Goal: Task Accomplishment & Management: Complete application form

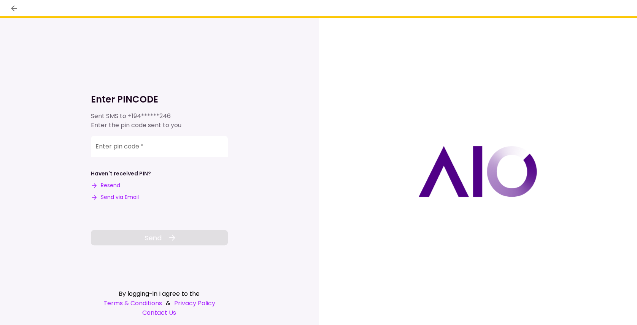
click at [347, 76] on div at bounding box center [478, 172] width 319 height 308
click at [146, 147] on input "Enter pin code   *" at bounding box center [159, 146] width 137 height 21
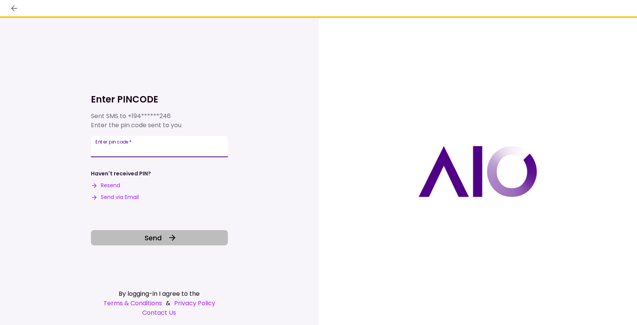
type input "******"
click at [161, 241] on span "Send" at bounding box center [152, 238] width 17 height 10
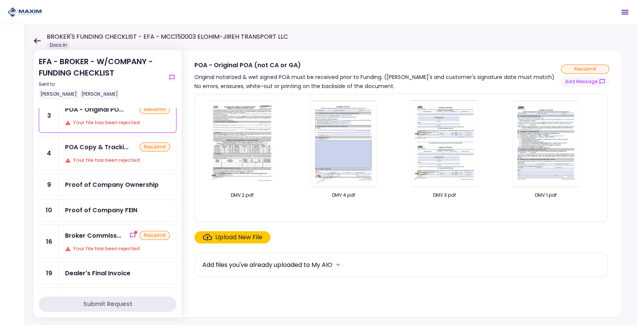
scroll to position [76, 0]
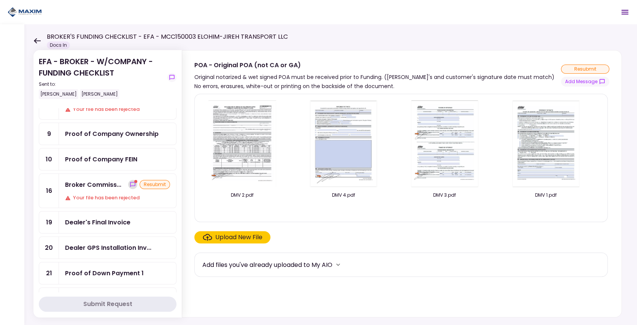
click at [132, 182] on icon "show-messages" at bounding box center [133, 185] width 6 height 6
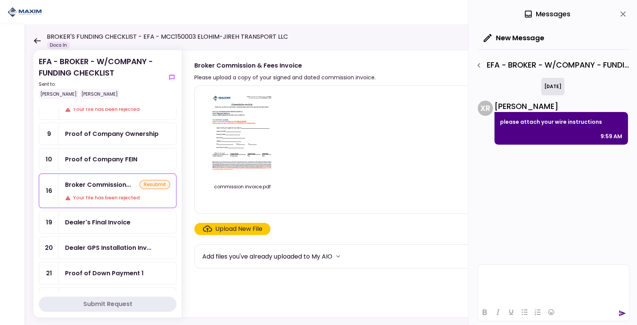
click at [336, 154] on div "commission invoice.pdf" at bounding box center [400, 150] width 397 height 116
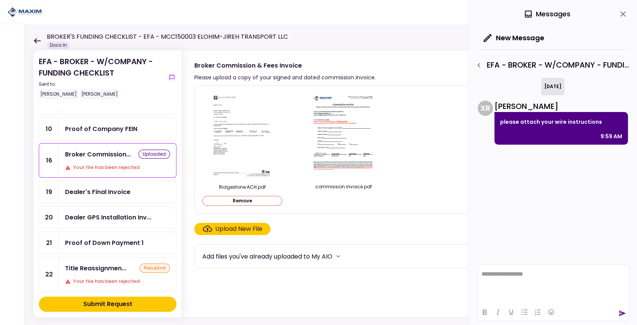
scroll to position [127, 0]
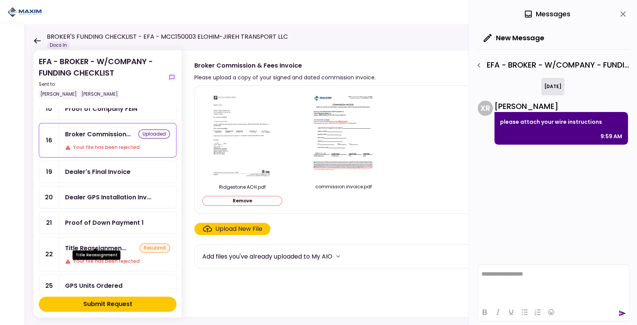
click at [111, 245] on div "Title Reassignment" at bounding box center [97, 252] width 48 height 15
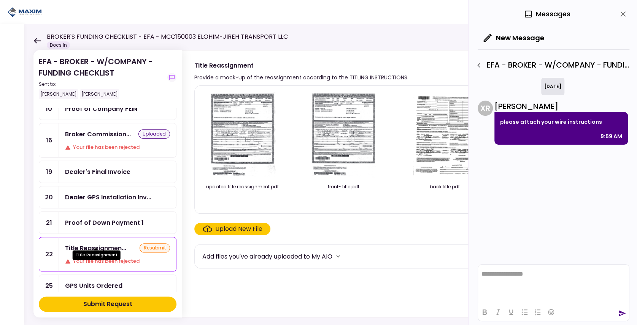
click at [111, 245] on div "Title Reassignment" at bounding box center [97, 252] width 48 height 15
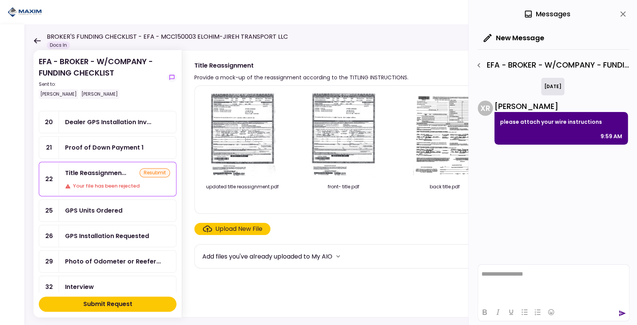
scroll to position [203, 0]
click at [626, 19] on div "0 Messages" at bounding box center [553, 14] width 152 height 28
click at [623, 16] on icon "close" at bounding box center [622, 14] width 9 height 9
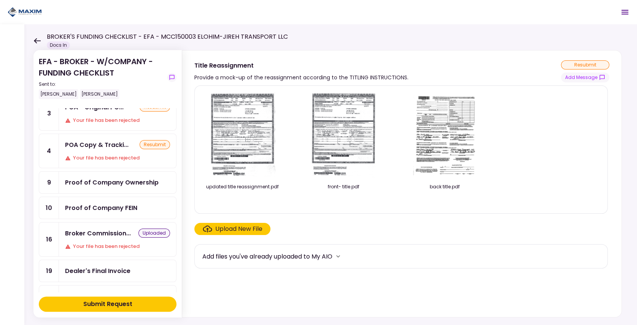
scroll to position [25, 0]
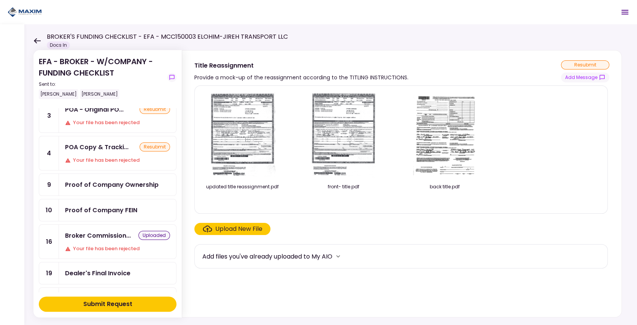
click at [128, 206] on div "Proof of Company FEIN" at bounding box center [101, 211] width 72 height 10
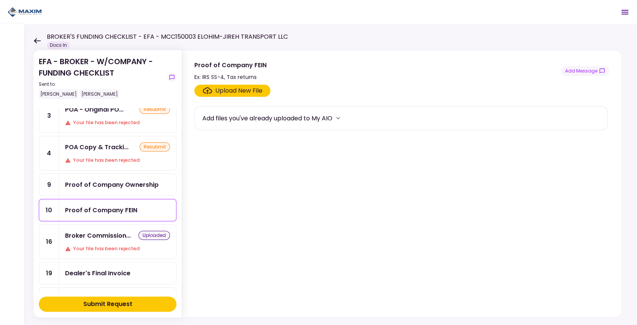
click at [102, 186] on div "Proof of Company Ownership" at bounding box center [112, 185] width 94 height 10
click at [119, 303] on div "Submit Request" at bounding box center [107, 304] width 49 height 9
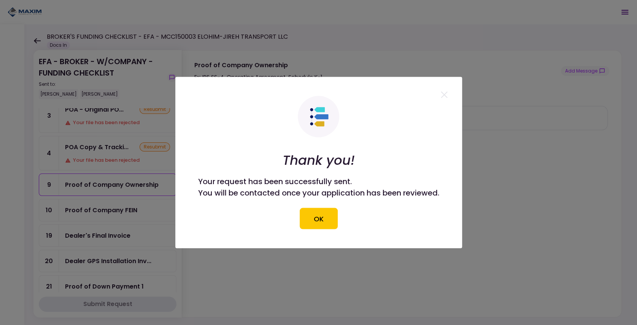
drag, startPoint x: 323, startPoint y: 217, endPoint x: 81, endPoint y: 61, distance: 287.7
click at [322, 216] on button "OK" at bounding box center [319, 218] width 38 height 21
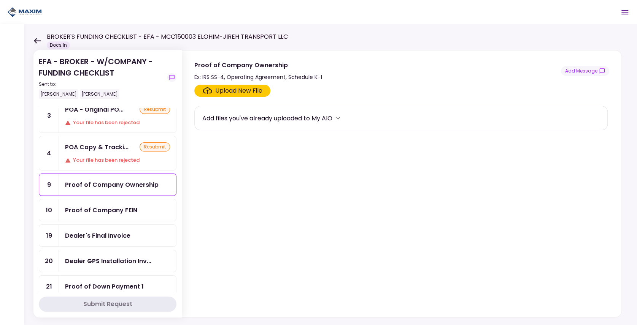
click at [37, 39] on icon at bounding box center [36, 41] width 7 height 6
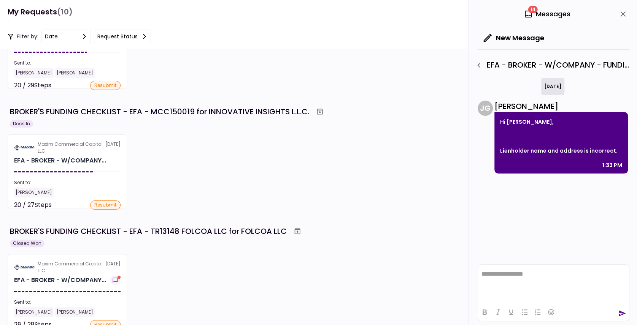
scroll to position [76, 0]
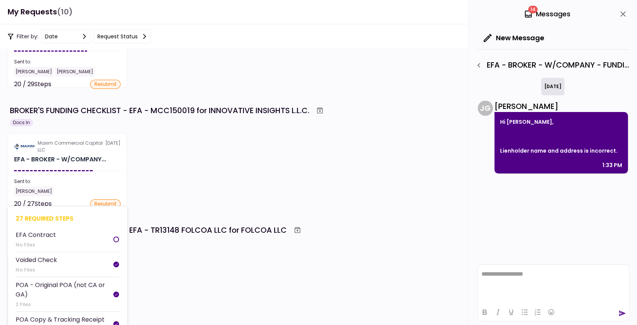
click at [78, 190] on div "[PERSON_NAME]" at bounding box center [67, 192] width 106 height 10
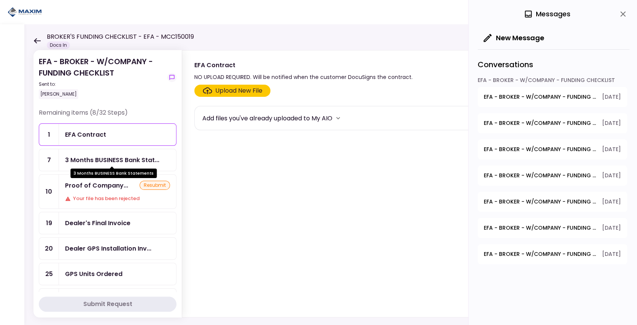
click at [106, 155] on div "3 Months BUSINESS Bank Stat..." at bounding box center [112, 160] width 94 height 10
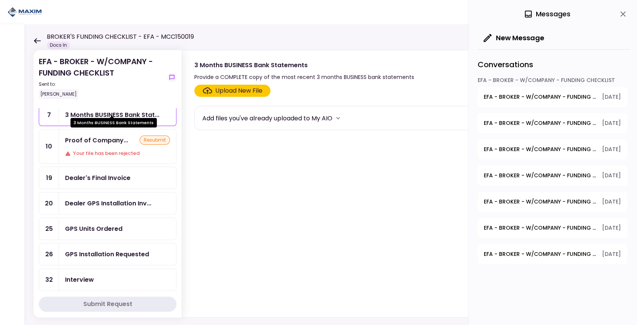
scroll to position [51, 0]
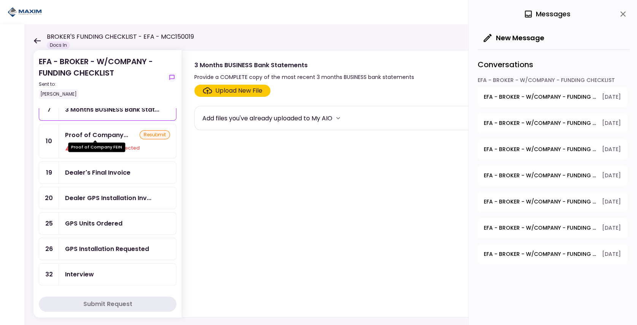
click at [109, 134] on div "Proof of Company..." at bounding box center [96, 135] width 63 height 10
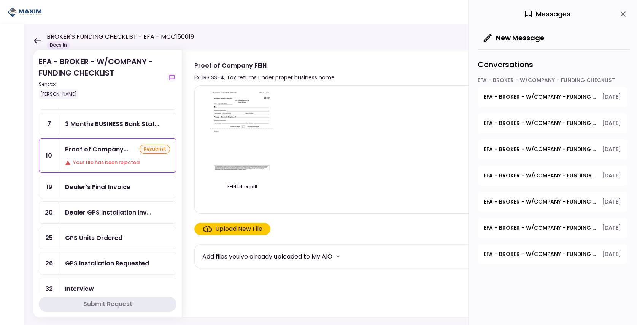
scroll to position [51, 0]
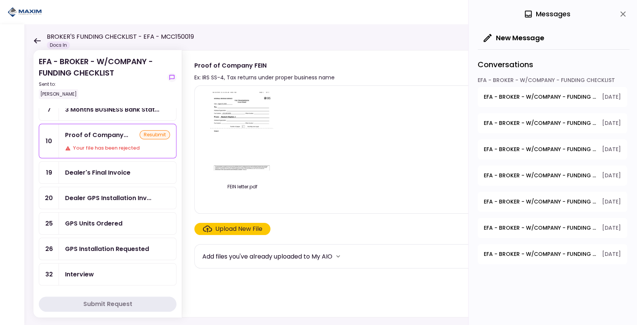
click at [44, 39] on div "BROKER'S FUNDING CHECKLIST - EFA - MCC150019 Docs In" at bounding box center [113, 40] width 160 height 17
click at [40, 40] on icon at bounding box center [36, 41] width 7 height 6
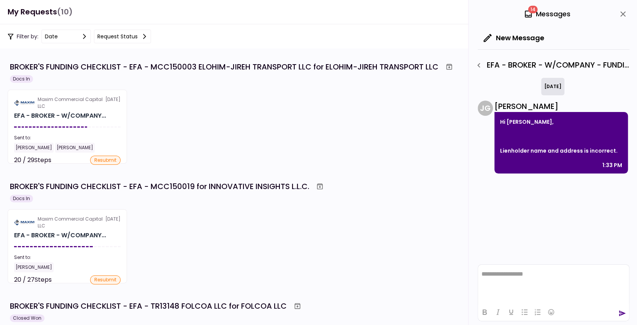
click at [198, 193] on div "BROKER'S FUNDING CHECKLIST - EFA - MCC150019 for INNOVATIVE INSIGHTS L.L.C." at bounding box center [319, 187] width 619 height 14
click at [195, 187] on div "BROKER'S FUNDING CHECKLIST - EFA - MCC150019 for INNOVATIVE INSIGHTS L.L.C." at bounding box center [159, 186] width 299 height 11
click at [75, 254] on div "Sent to:" at bounding box center [67, 257] width 106 height 7
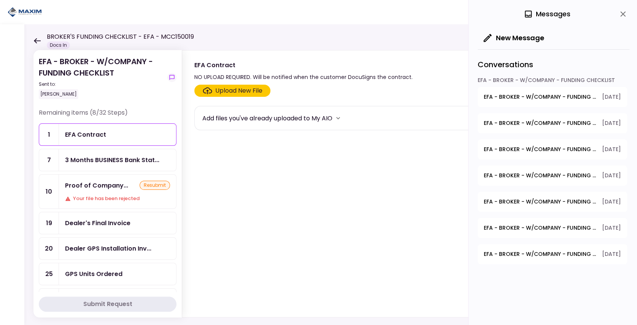
click at [498, 97] on span "EFA - BROKER - W/COMPANY - FUNDING CHECKLIST - Proof of Company FEIN" at bounding box center [540, 97] width 113 height 8
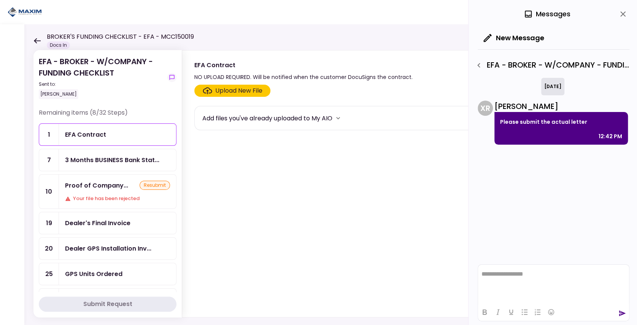
click at [623, 13] on icon "close" at bounding box center [622, 13] width 5 height 5
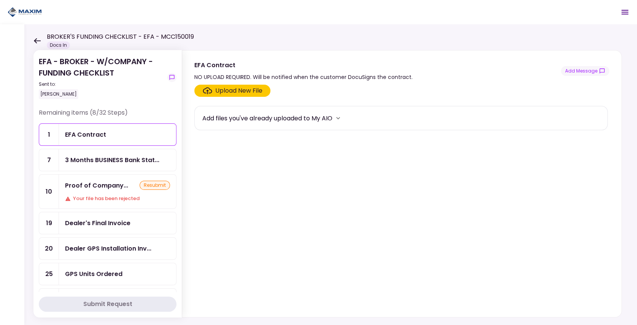
click at [86, 219] on div "Dealer's Final Invoice" at bounding box center [97, 224] width 65 height 10
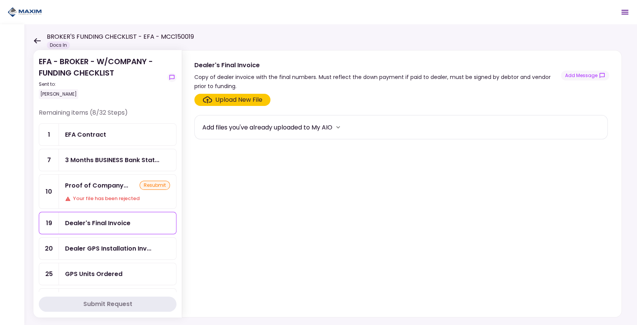
click at [91, 238] on div "Dealer GPS Installation Inv..." at bounding box center [117, 249] width 117 height 22
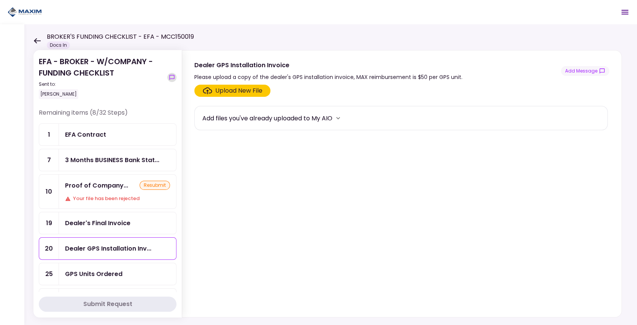
click at [169, 76] on icon "show-messages" at bounding box center [172, 78] width 6 height 6
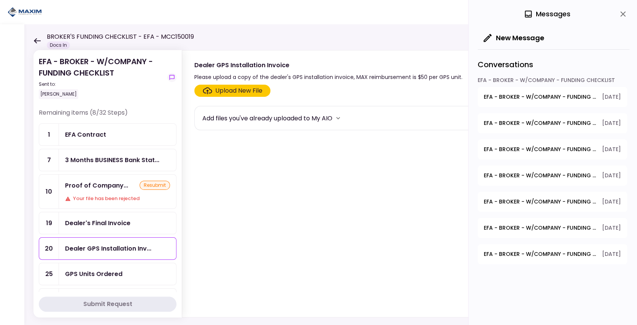
click at [536, 249] on button "EFA - BROKER - W/COMPANY - FUNDING CHECKLIST - Sales Tax Paid [DATE]" at bounding box center [551, 254] width 149 height 20
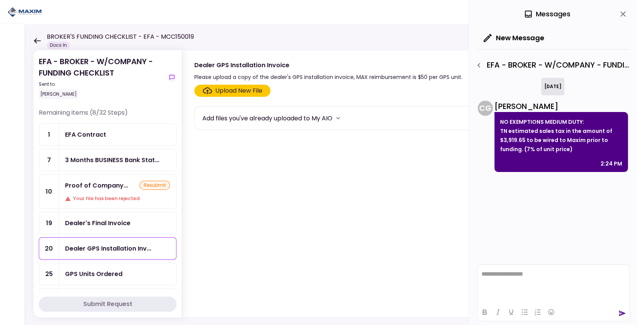
click at [619, 12] on icon "close" at bounding box center [622, 14] width 9 height 9
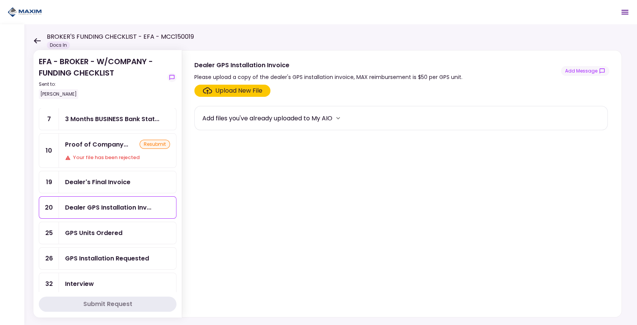
scroll to position [25, 0]
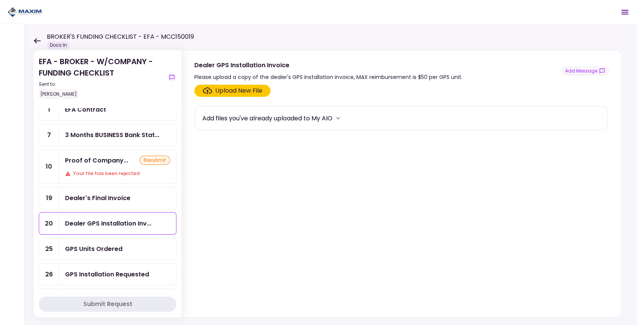
click at [253, 217] on section "Upload New File Add files you've already uploaded to My AIO" at bounding box center [401, 200] width 415 height 230
